Goal: Information Seeking & Learning: Learn about a topic

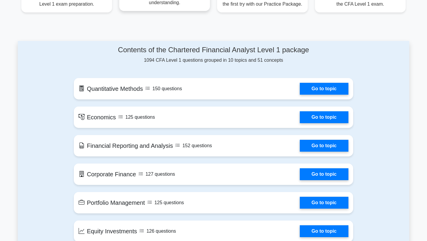
scroll to position [238, 0]
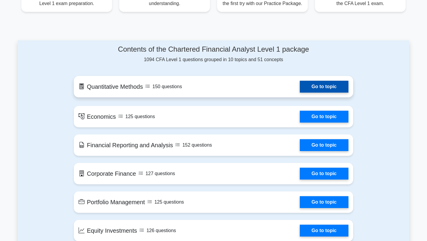
click at [333, 86] on link "Go to topic" at bounding box center [324, 87] width 49 height 12
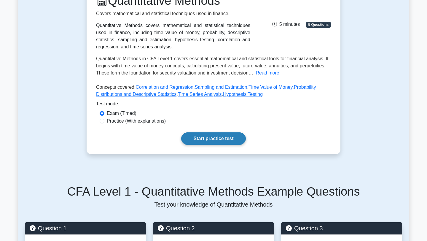
scroll to position [90, 0]
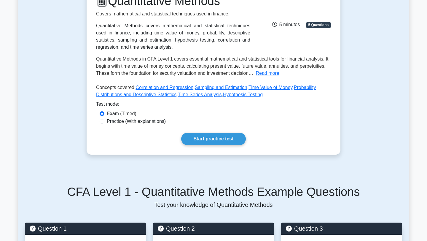
click at [138, 123] on label "Practice (With explanations)" at bounding box center [136, 121] width 59 height 7
click at [104, 123] on input "Practice (With explanations)" at bounding box center [102, 121] width 5 height 5
radio input "true"
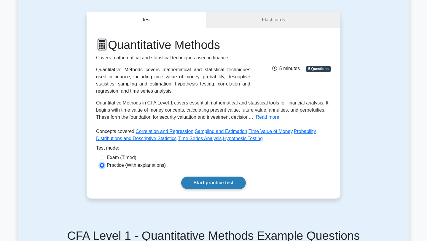
scroll to position [40, 0]
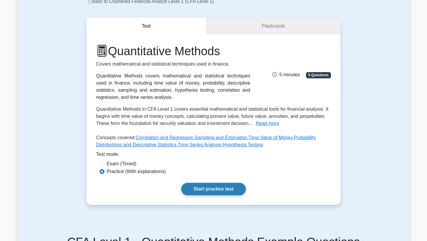
click at [209, 191] on link "Start practice test" at bounding box center [213, 189] width 64 height 12
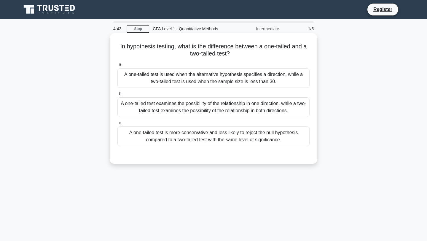
click at [220, 140] on div "A one-tailed test is more conservative and less likely to reject the null hypot…" at bounding box center [213, 136] width 192 height 20
click at [117, 125] on input "c. A one-tailed test is more conservative and less likely to reject the null hy…" at bounding box center [117, 123] width 0 height 4
